Goal: Task Accomplishment & Management: Manage account settings

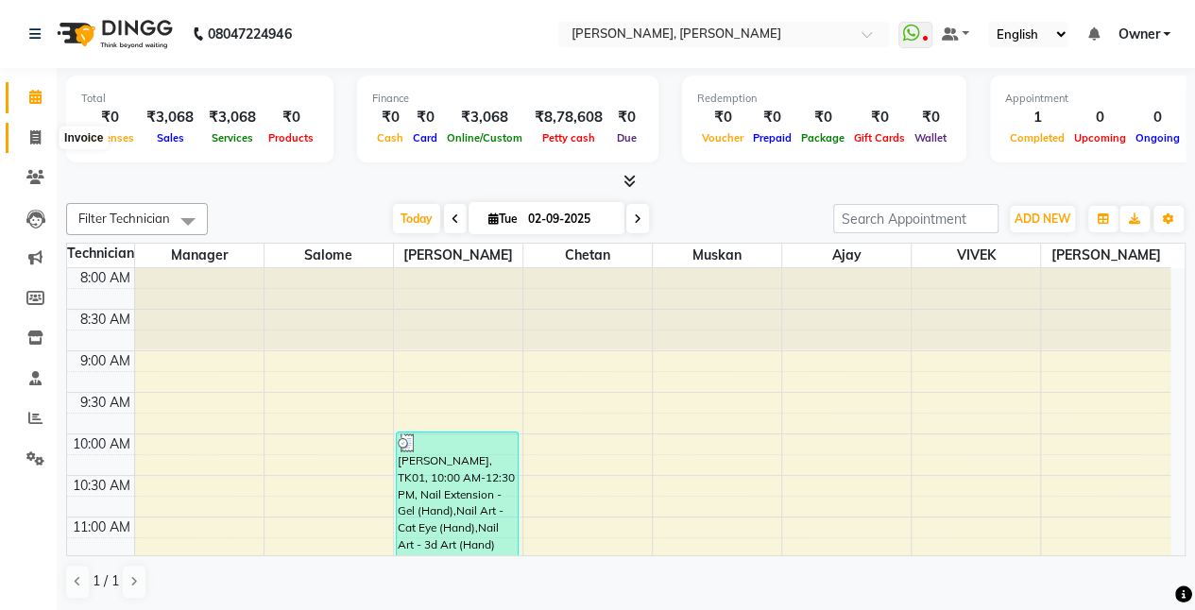
click at [42, 140] on span at bounding box center [35, 139] width 33 height 22
select select "service"
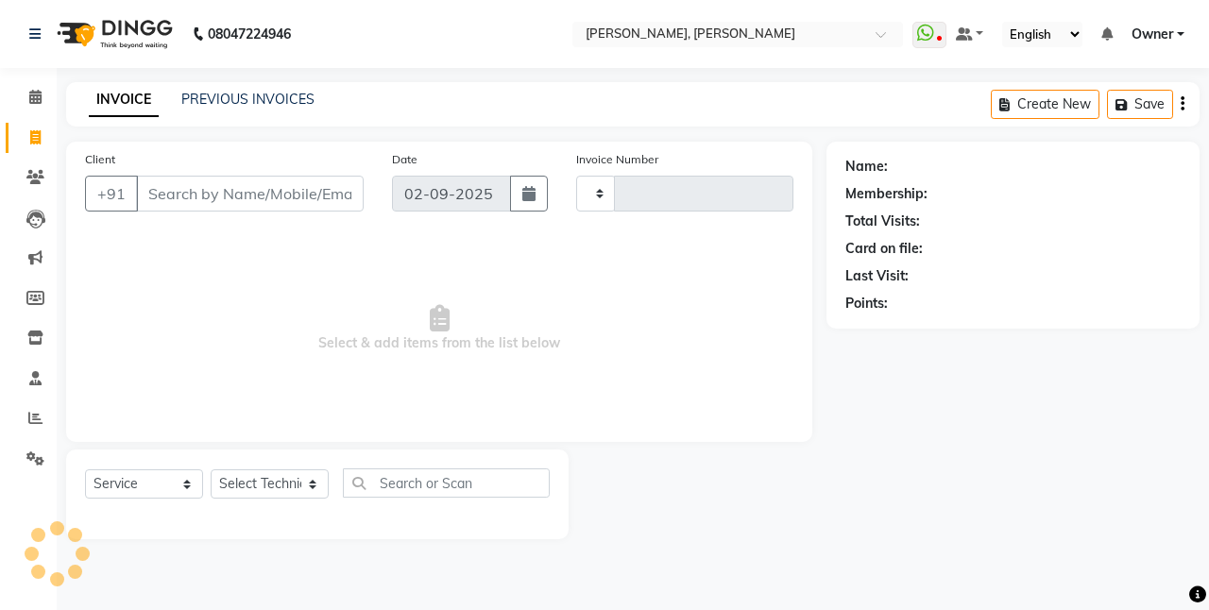
type input "0792"
select select "5749"
click at [221, 94] on link "PREVIOUS INVOICES" at bounding box center [247, 99] width 133 height 17
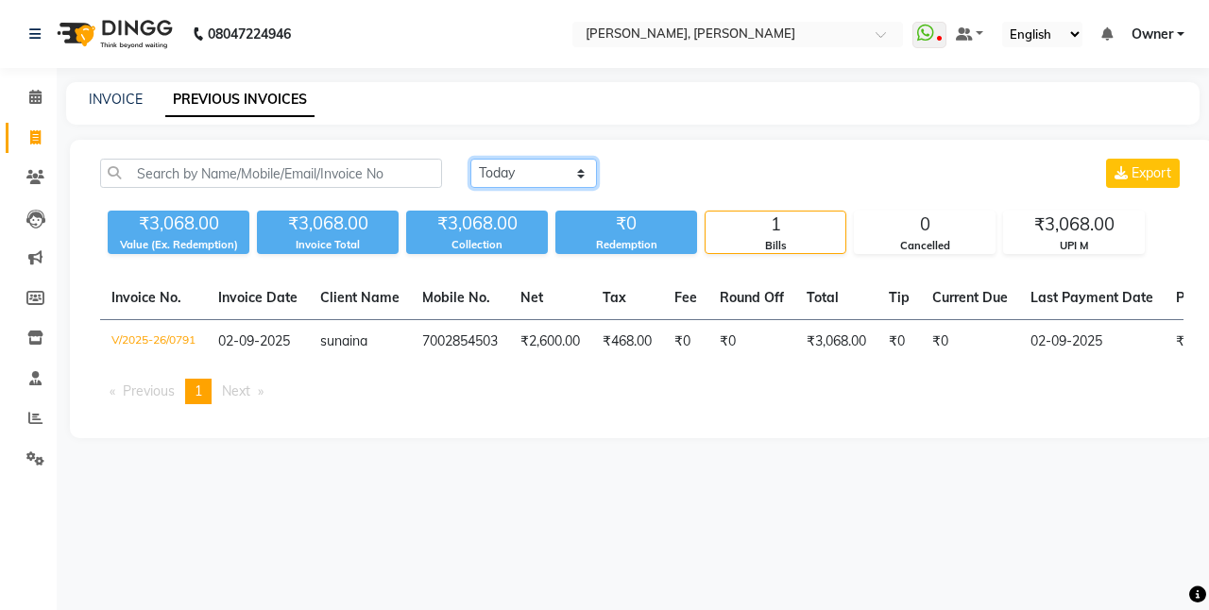
click at [582, 170] on select "[DATE] [DATE] Custom Range" at bounding box center [533, 173] width 127 height 29
click at [470, 159] on select "[DATE] [DATE] Custom Range" at bounding box center [533, 173] width 127 height 29
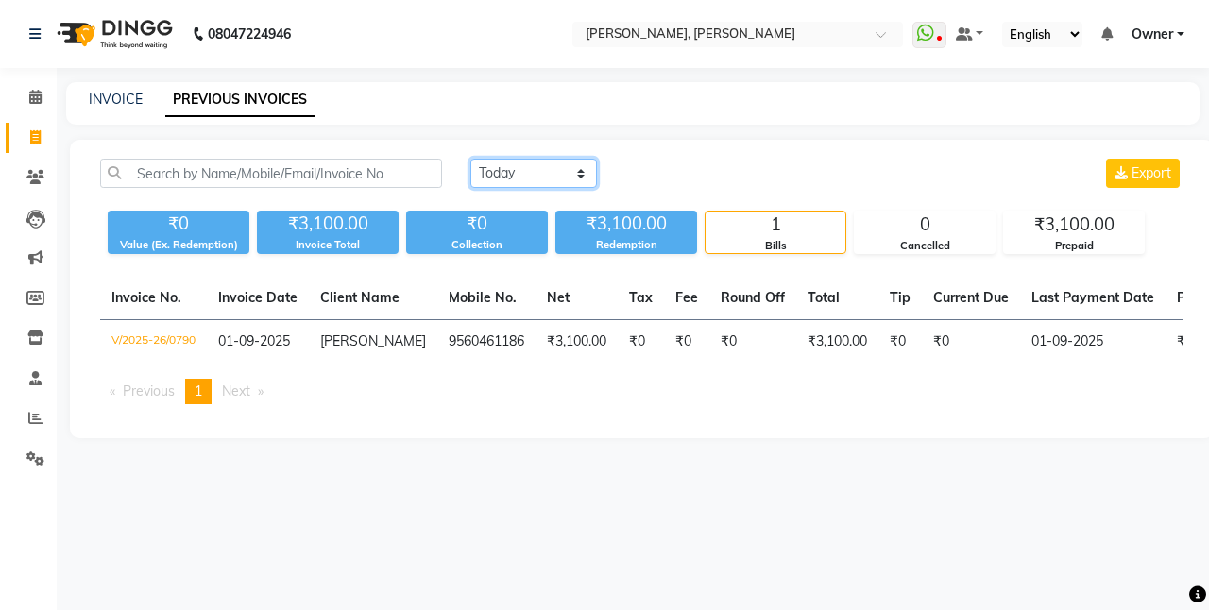
click at [577, 172] on select "[DATE] [DATE] Custom Range" at bounding box center [533, 173] width 127 height 29
select select "range"
click at [470, 159] on select "[DATE] [DATE] Custom Range" at bounding box center [533, 173] width 127 height 29
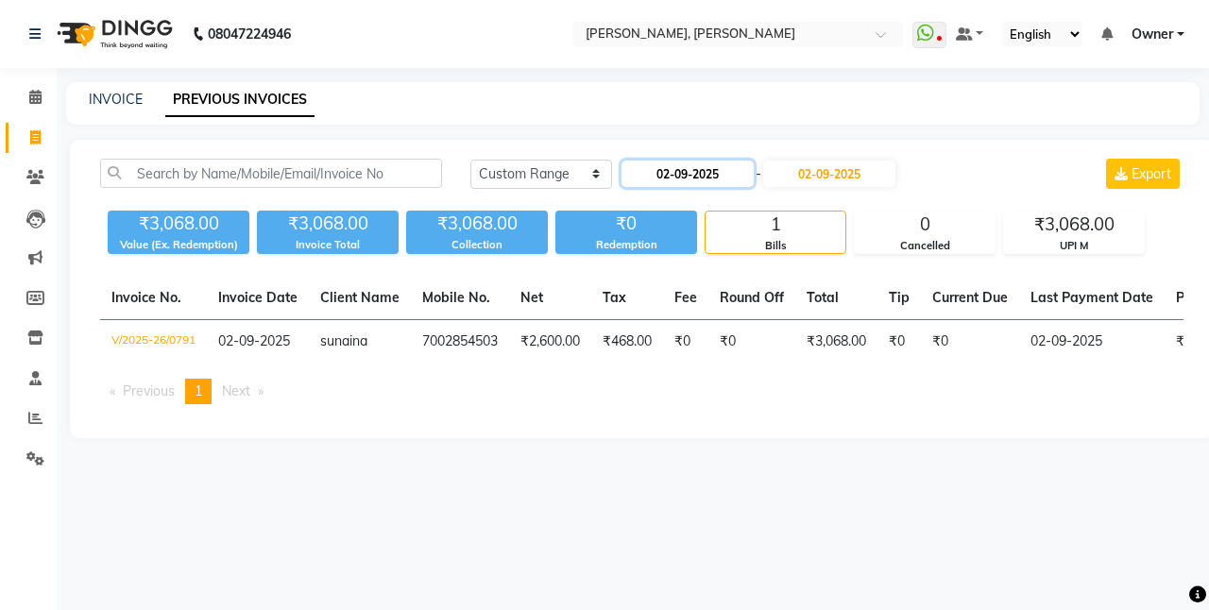
click at [713, 171] on input "02-09-2025" at bounding box center [687, 174] width 132 height 26
select select "9"
select select "2025"
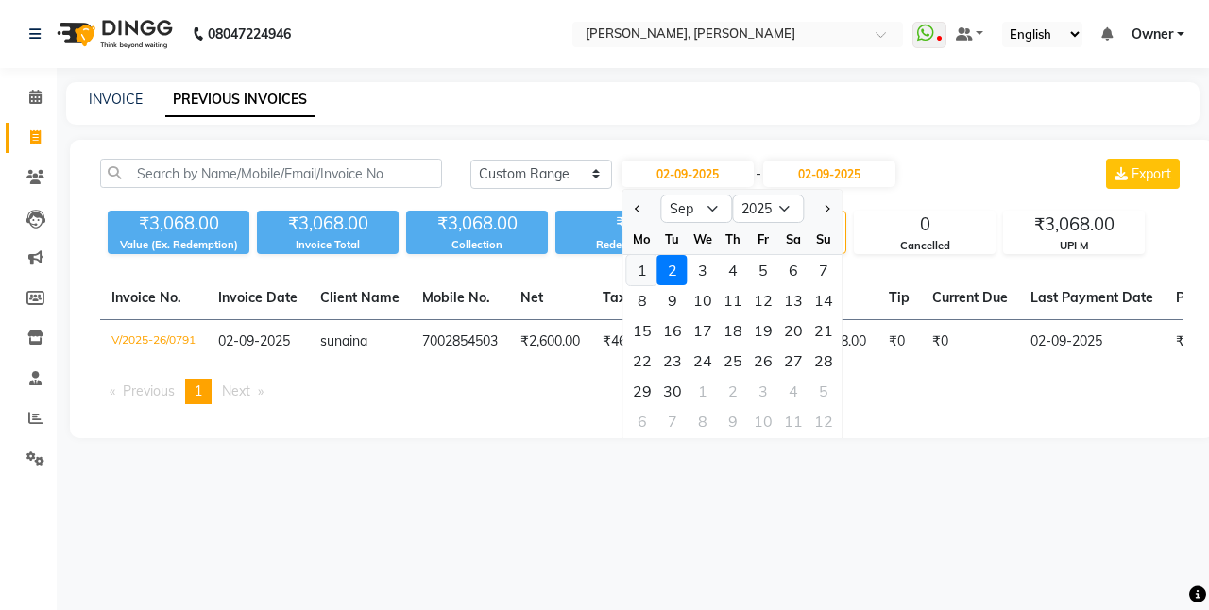
click at [643, 268] on div "1" at bounding box center [642, 270] width 30 height 30
type input "01-09-2025"
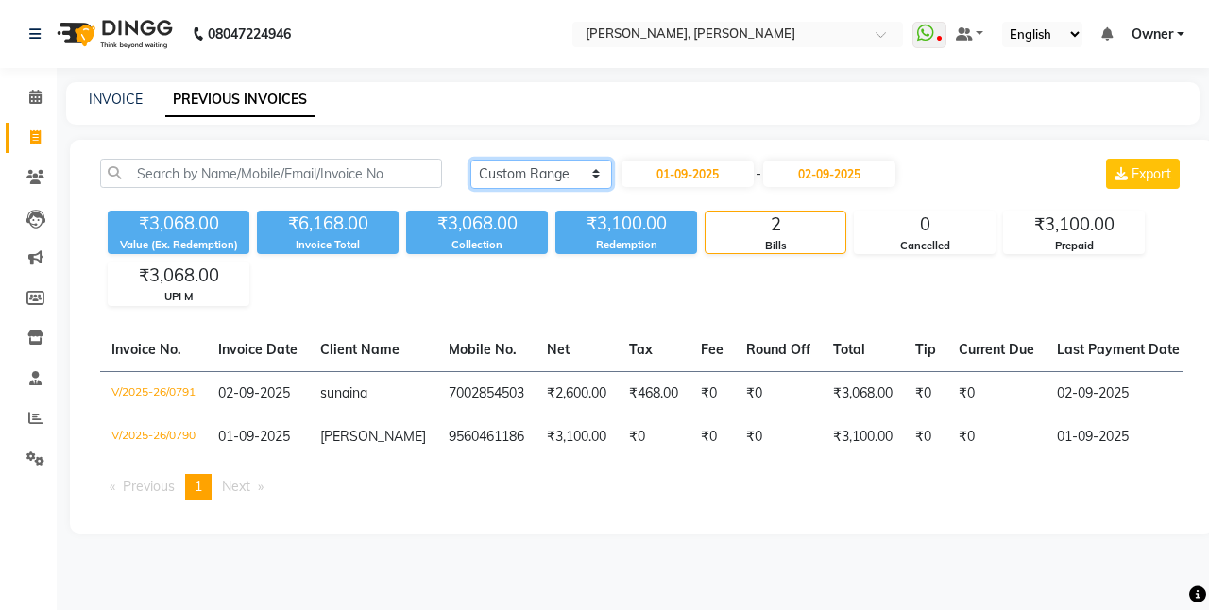
click at [595, 172] on select "[DATE] [DATE] Custom Range" at bounding box center [541, 174] width 142 height 29
click at [504, 290] on div "₹3,068.00 Value (Ex. Redemption) ₹6,168.00 Invoice Total ₹3,068.00 Collection ₹…" at bounding box center [641, 254] width 1083 height 103
click at [117, 103] on link "INVOICE" at bounding box center [116, 99] width 54 height 17
select select "service"
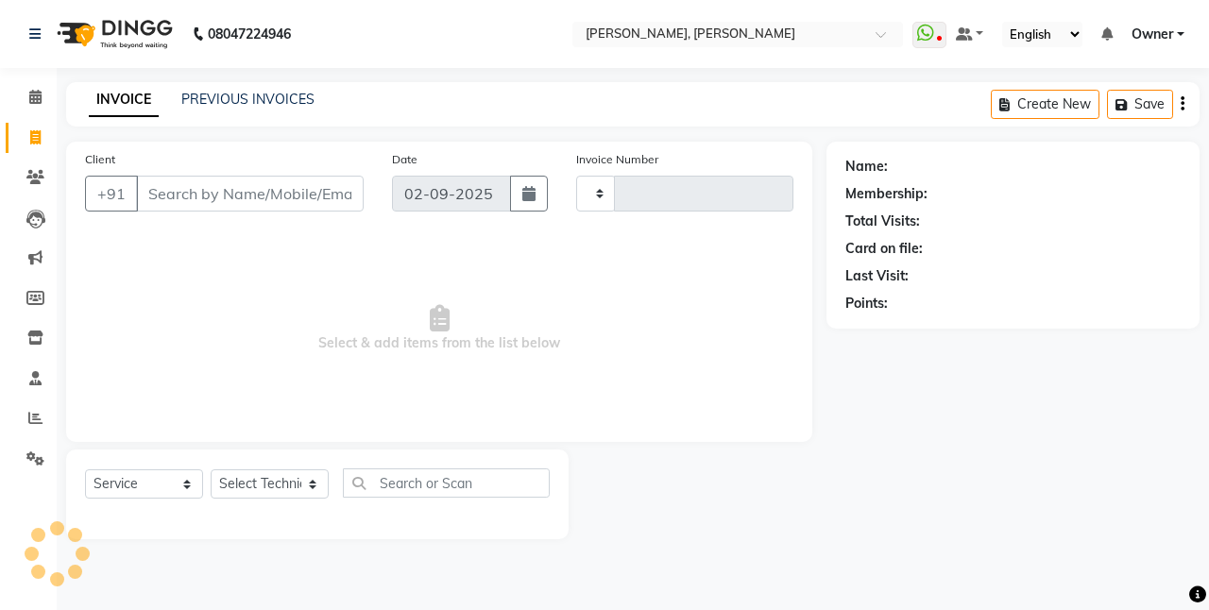
type input "0792"
select select "5749"
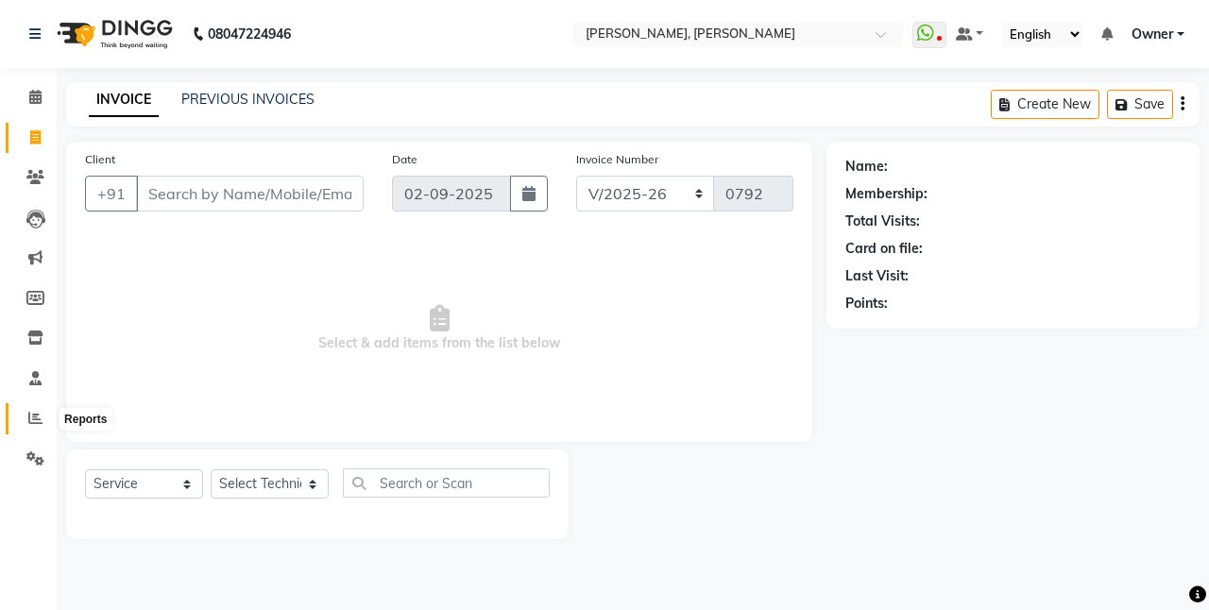
click at [34, 417] on icon at bounding box center [35, 418] width 14 height 14
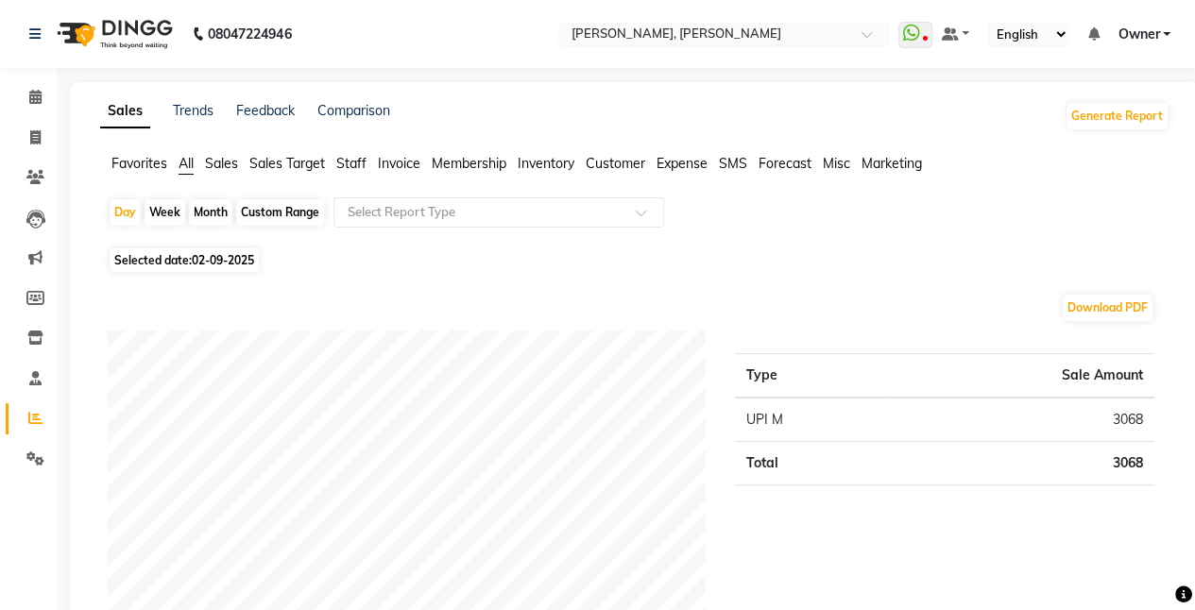
click at [285, 215] on div "Custom Range" at bounding box center [280, 212] width 88 height 26
select select "9"
select select "2025"
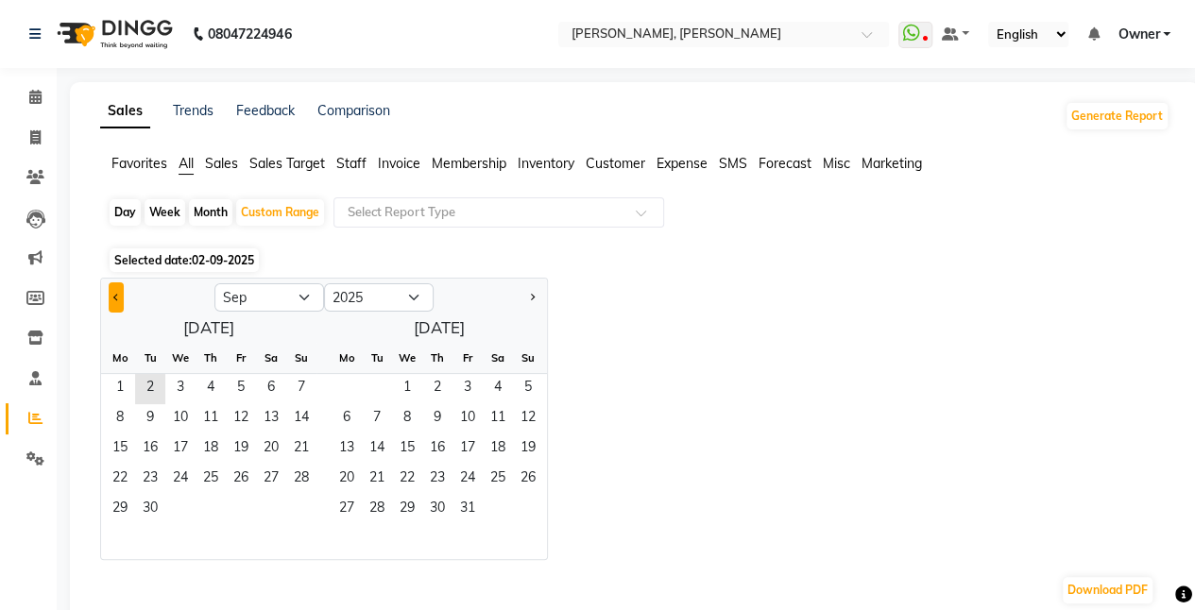
click at [112, 288] on button "Previous month" at bounding box center [116, 297] width 15 height 30
select select "8"
click at [242, 380] on span "1" at bounding box center [241, 389] width 30 height 30
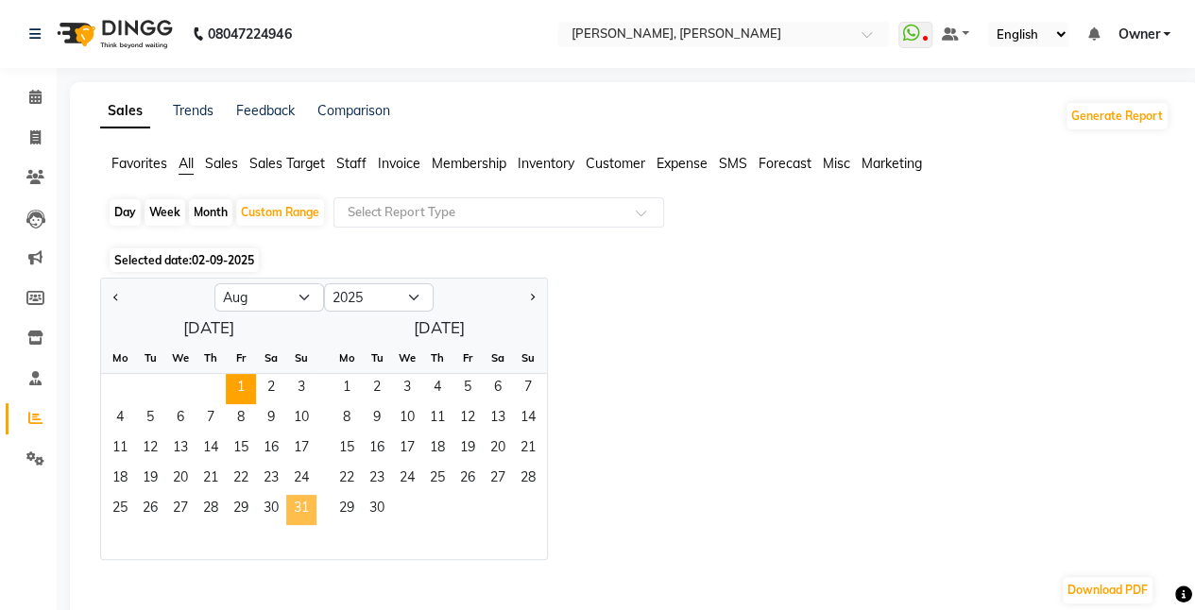
click at [298, 502] on span "31" at bounding box center [301, 510] width 30 height 30
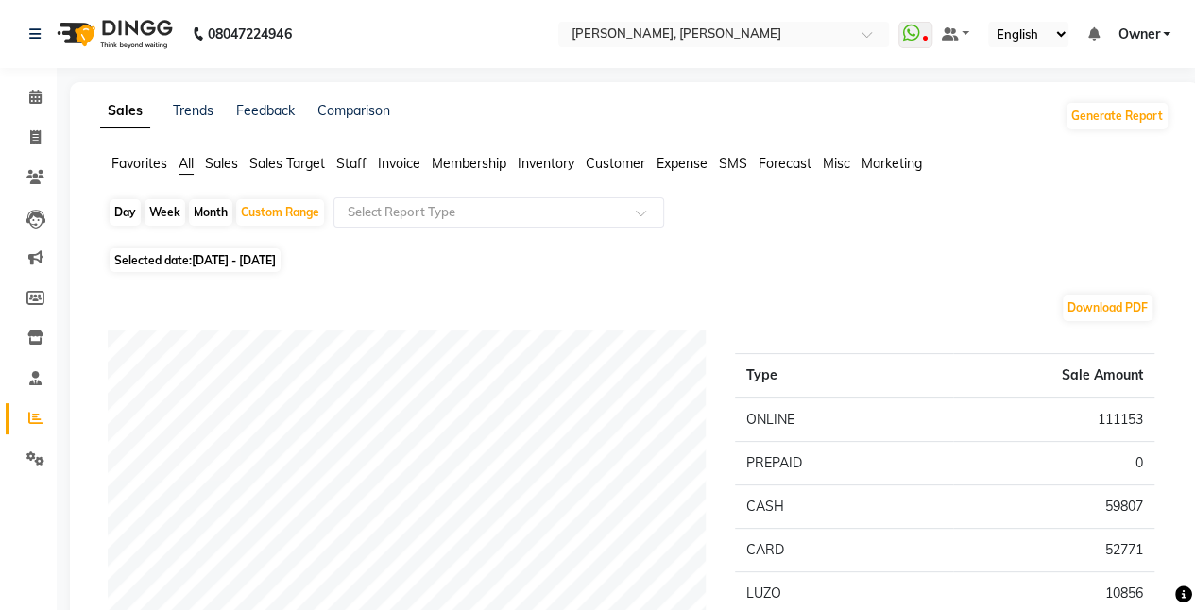
click at [352, 161] on span "Staff" at bounding box center [351, 163] width 30 height 17
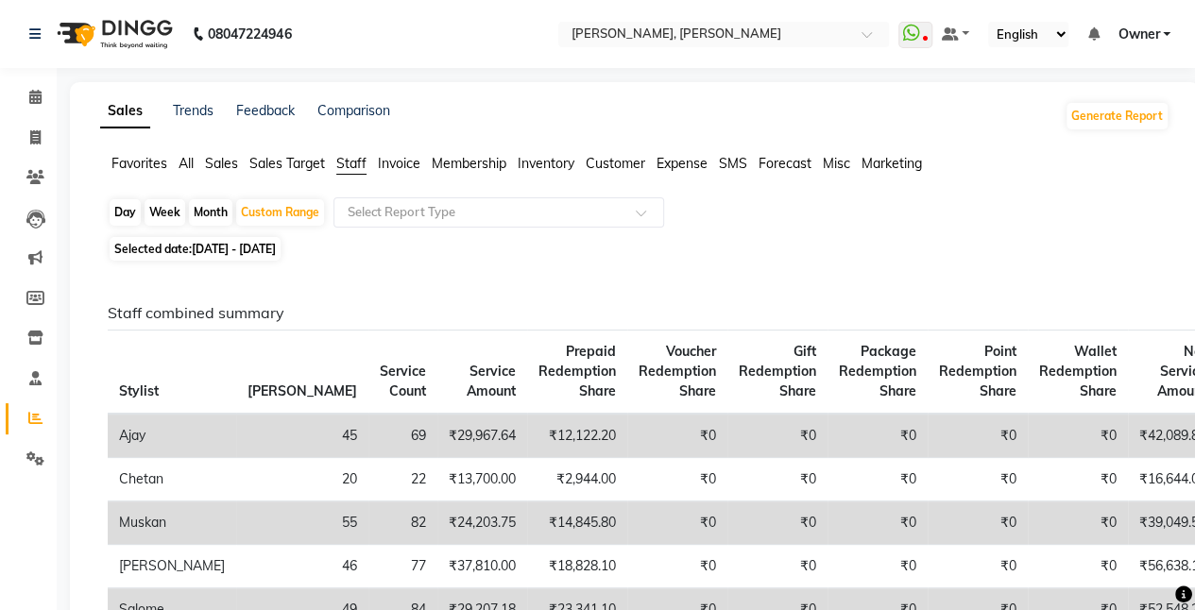
click at [184, 162] on span "All" at bounding box center [186, 163] width 15 height 17
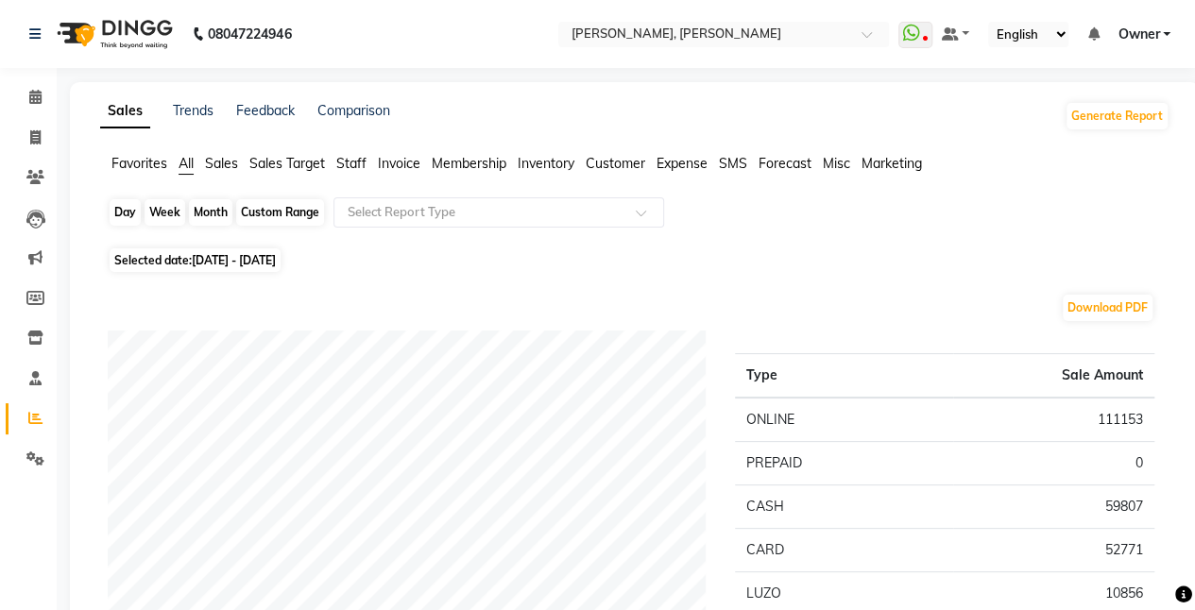
click at [281, 206] on div "Custom Range" at bounding box center [280, 212] width 88 height 26
select select "8"
select select "2025"
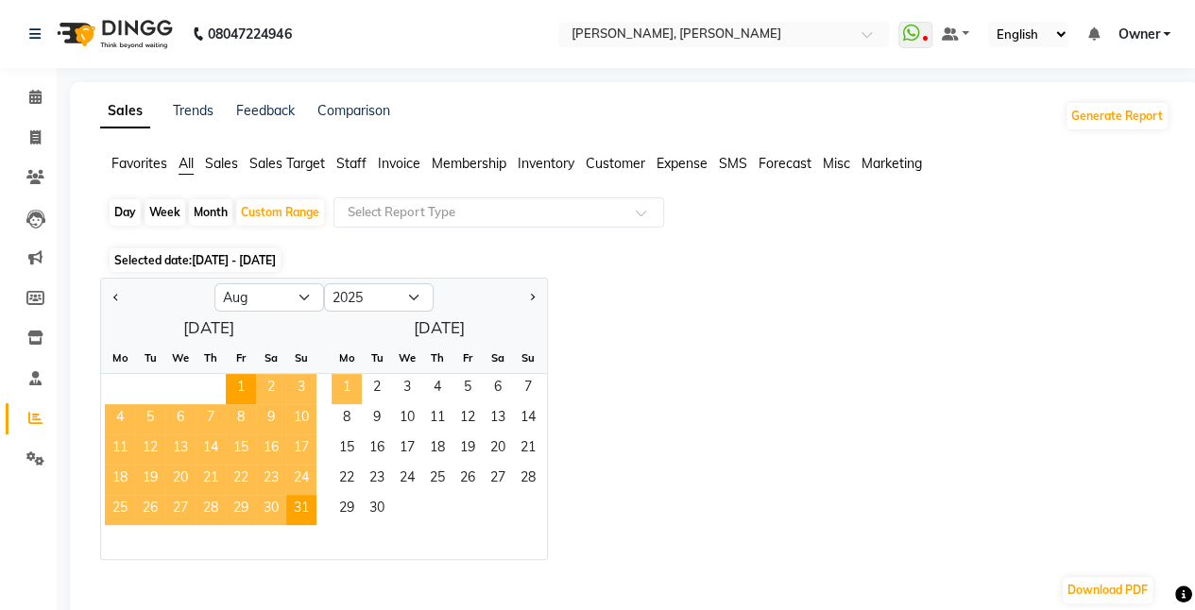
click at [344, 389] on span "1" at bounding box center [347, 389] width 30 height 30
select select "9"
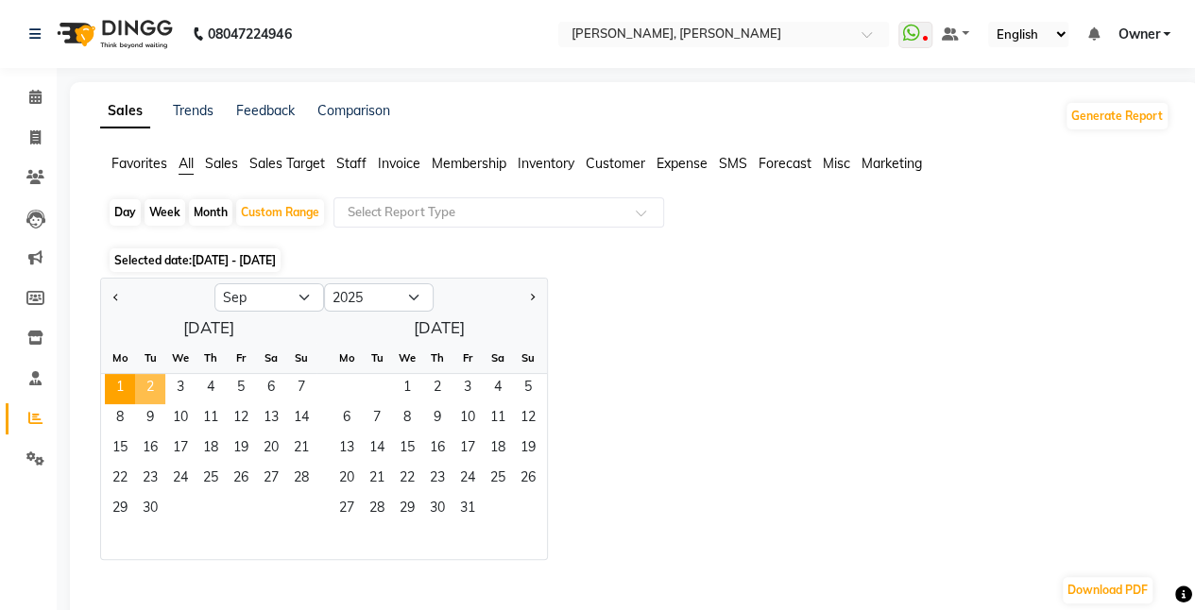
click at [155, 387] on span "2" at bounding box center [150, 389] width 30 height 30
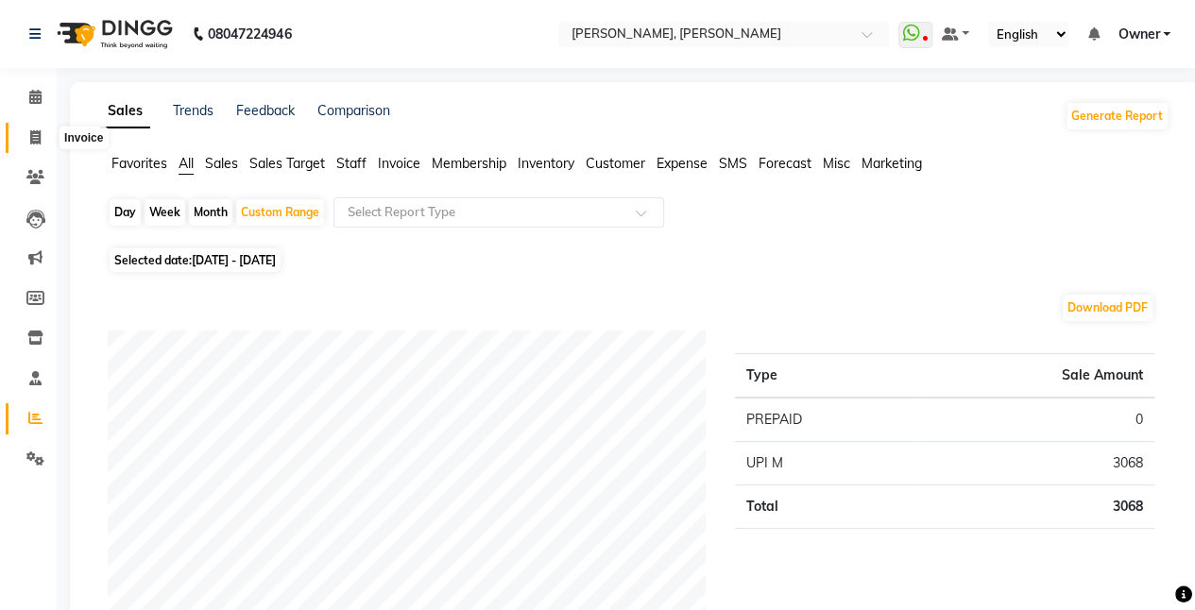
click at [36, 143] on icon at bounding box center [35, 137] width 10 height 14
select select "service"
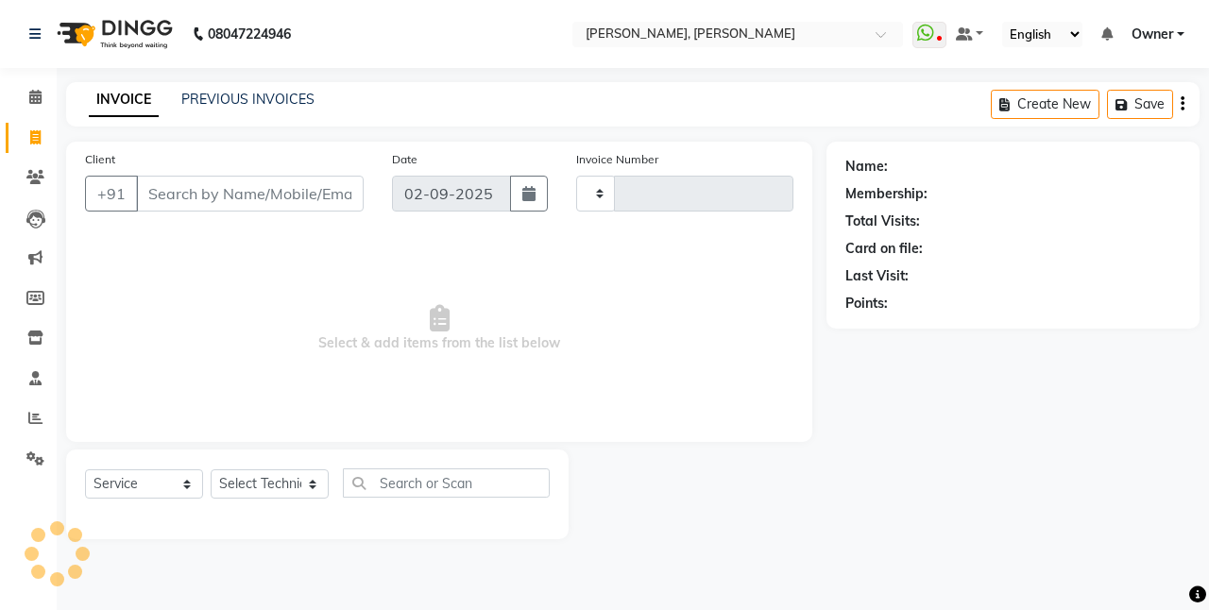
type input "0792"
select select "5749"
